Goal: Complete application form

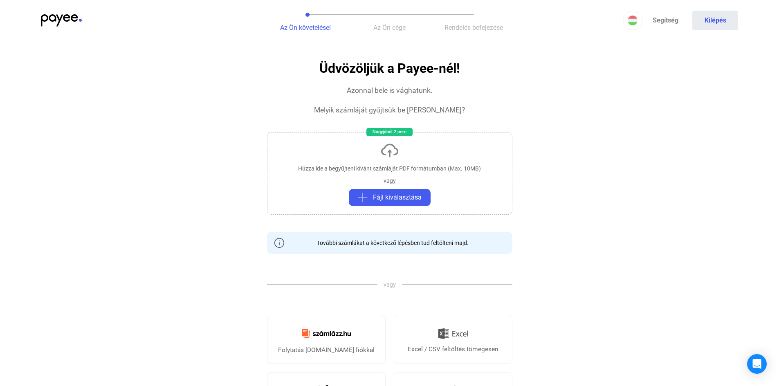
click at [381, 187] on div "Húzza ide a begyűjteni kívánt számláját PDF formátumban (Max. 10MB) vagy Fájl k…" at bounding box center [389, 173] width 245 height 83
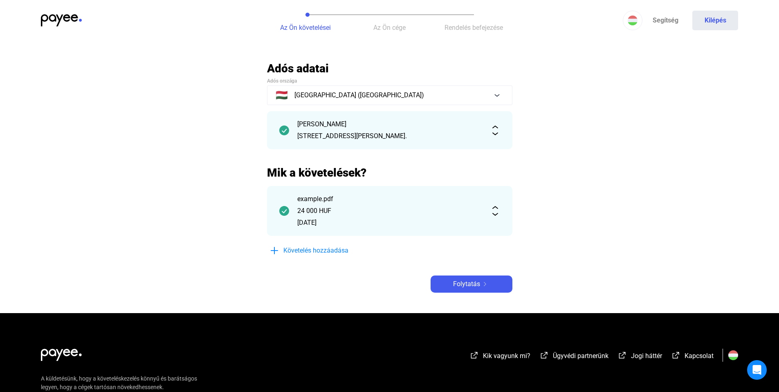
click at [400, 225] on div "[DATE]" at bounding box center [389, 223] width 185 height 10
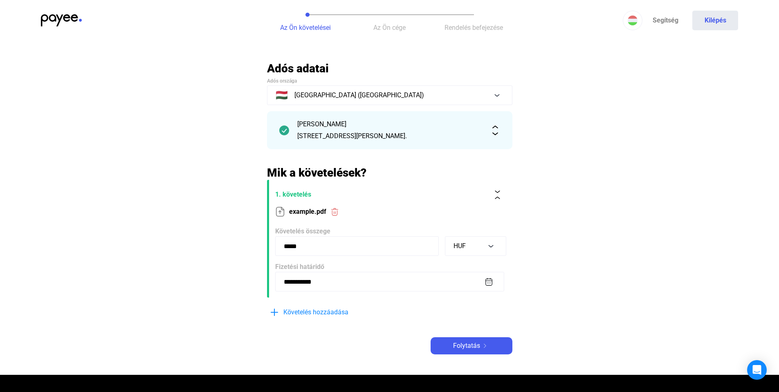
click at [394, 137] on div "[STREET_ADDRESS][PERSON_NAME]." at bounding box center [389, 136] width 185 height 10
